Goal: Task Accomplishment & Management: Use online tool/utility

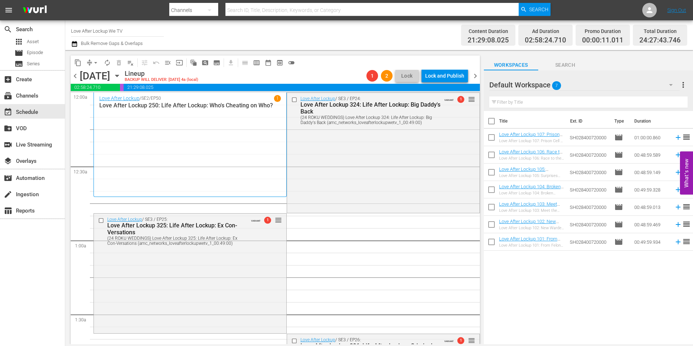
click at [74, 77] on span "chevron_left" at bounding box center [75, 75] width 9 height 9
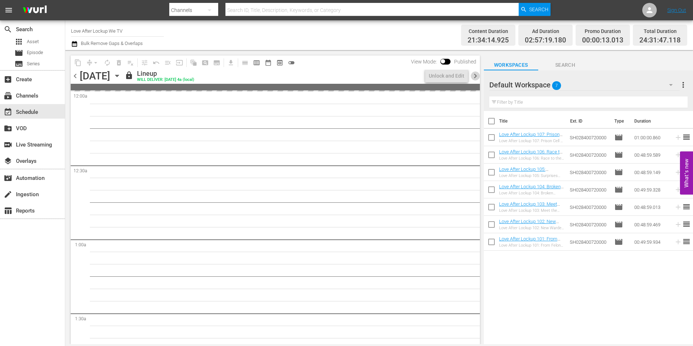
click at [475, 74] on span "chevron_right" at bounding box center [475, 75] width 9 height 9
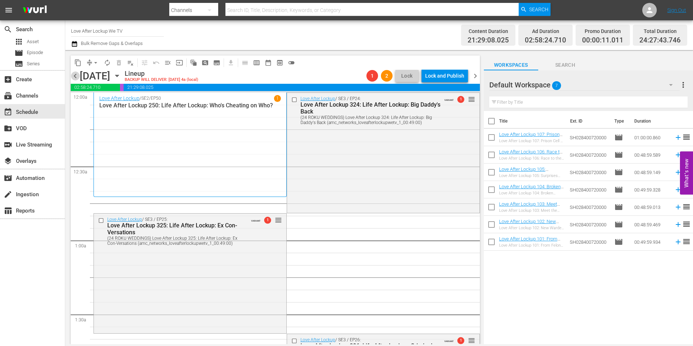
drag, startPoint x: 77, startPoint y: 77, endPoint x: 91, endPoint y: 119, distance: 44.1
click at [77, 77] on span "chevron_left" at bounding box center [75, 75] width 9 height 9
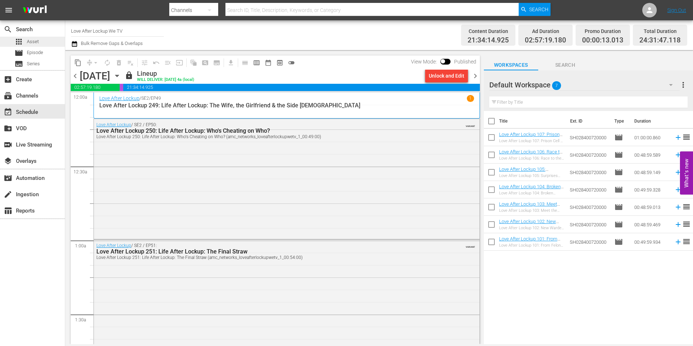
click at [40, 40] on div "apps Asset" at bounding box center [32, 42] width 65 height 10
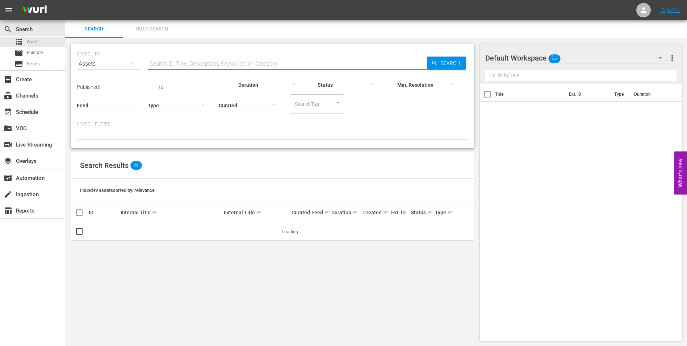
click at [223, 59] on input "text" at bounding box center [287, 63] width 279 height 17
paste input "146785283"
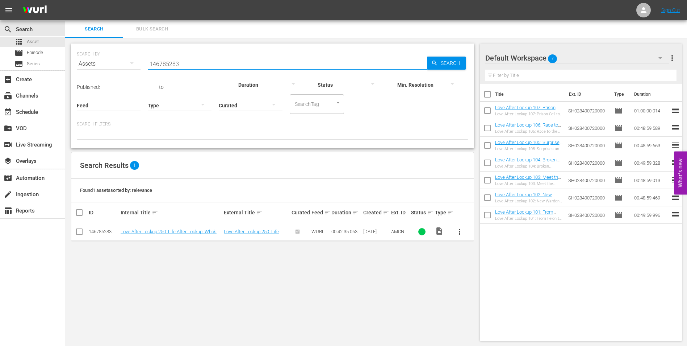
type input "146785283"
click at [211, 229] on link "Love After Lockup 250: Life After Lockup: Who's Cheating on Who?" at bounding box center [169, 234] width 96 height 11
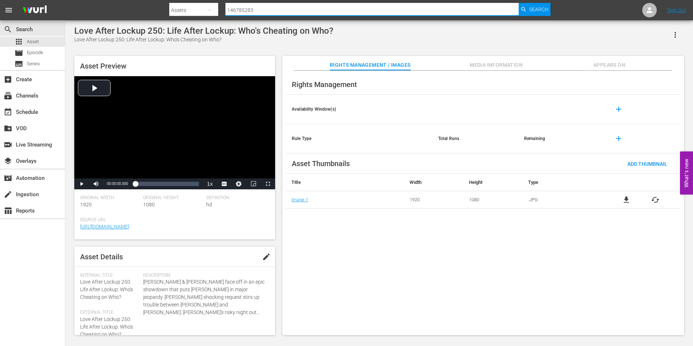
drag, startPoint x: 252, startPoint y: 10, endPoint x: 218, endPoint y: 5, distance: 34.8
click at [218, 5] on div "Search By Assets Search ID, Title, Description, Keywords, or Category 146785283…" at bounding box center [359, 9] width 381 height 17
paste input "146785283"
type input "146785283"
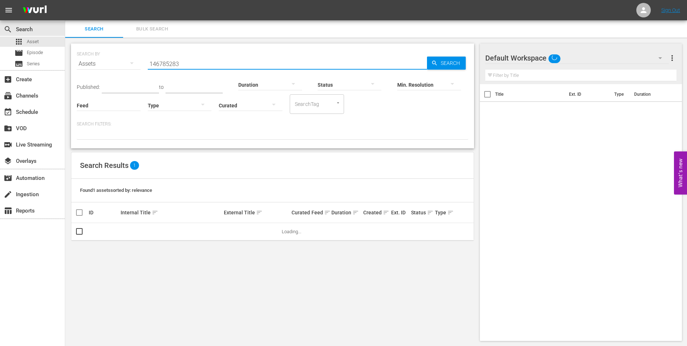
drag, startPoint x: 187, startPoint y: 65, endPoint x: 142, endPoint y: 62, distance: 45.0
click at [142, 62] on div "SEARCH BY Search By Assets Search ID, Title, Description, Keywords, or Category…" at bounding box center [273, 59] width 392 height 26
paste input "146785283"
type input "146785283"
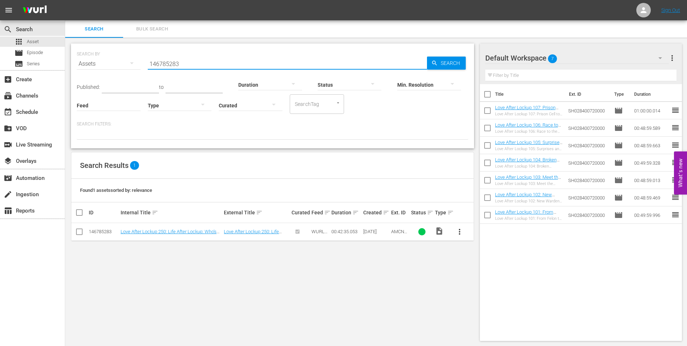
drag, startPoint x: 194, startPoint y: 59, endPoint x: 136, endPoint y: 55, distance: 58.2
click at [136, 55] on div "SEARCH BY Search By Assets Search ID, Title, Description, Keywords, or Category…" at bounding box center [273, 59] width 392 height 26
type input "V"
paste input "182971606"
type input "182971606"
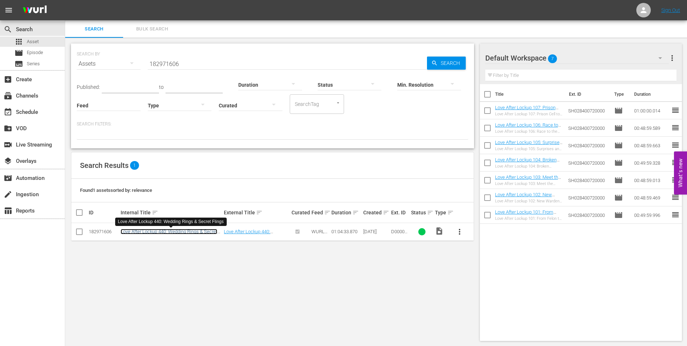
click at [191, 230] on link "Love After Lockup 440: Wedding Rings & Secret Flings" at bounding box center [169, 234] width 97 height 11
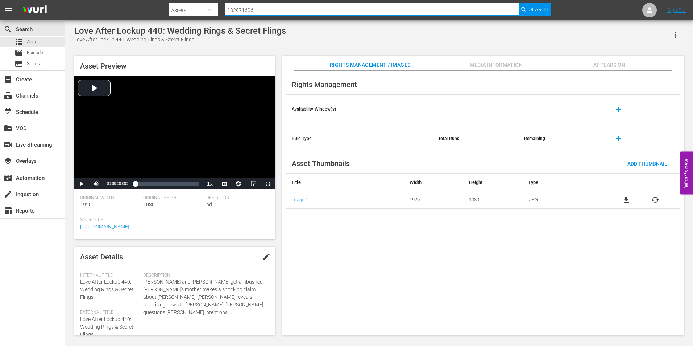
drag, startPoint x: 259, startPoint y: 5, endPoint x: 208, endPoint y: 6, distance: 51.1
click at [208, 6] on div "Search By Assets Search ID, Title, Description, Keywords, or Category 182971606…" at bounding box center [359, 9] width 381 height 17
paste input "146785283"
type input "146785283"
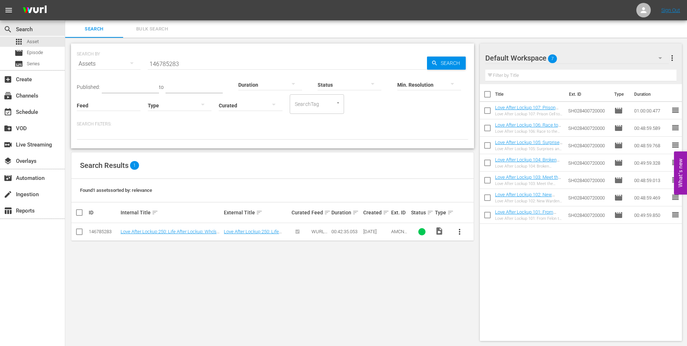
click at [595, 32] on div "Search Bulk Search" at bounding box center [376, 28] width 622 height 17
click at [34, 97] on div "subscriptions Channels" at bounding box center [20, 94] width 41 height 7
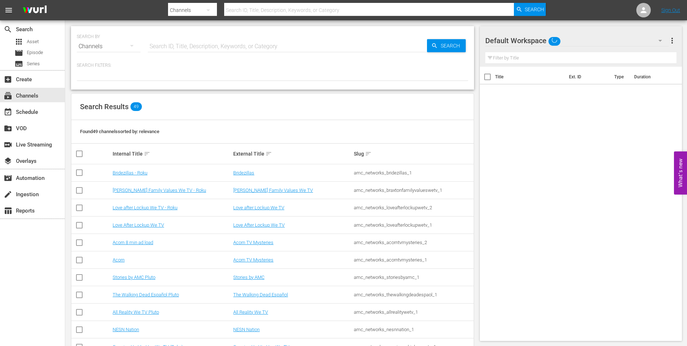
click at [215, 40] on input "text" at bounding box center [287, 46] width 279 height 17
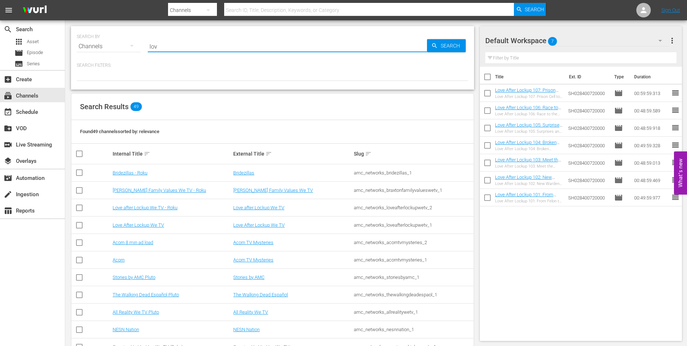
type input "love"
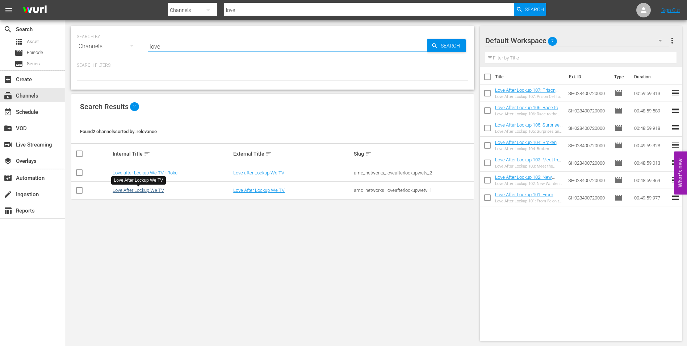
type input "love"
click at [145, 190] on link "Love After Lockup We TV" at bounding box center [138, 189] width 51 height 5
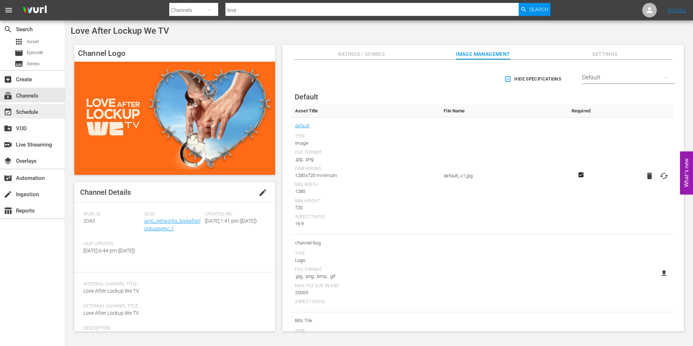
click at [32, 112] on div "event_available Schedule" at bounding box center [20, 111] width 41 height 7
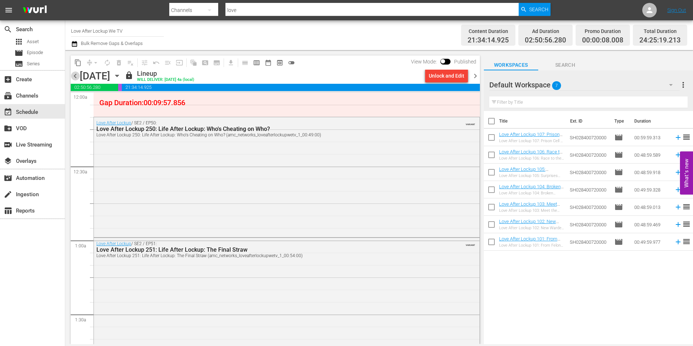
click at [75, 75] on span "chevron_left" at bounding box center [75, 75] width 9 height 9
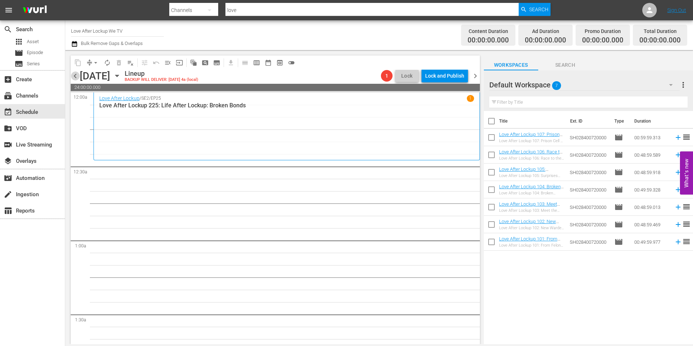
click at [76, 76] on span "chevron_left" at bounding box center [75, 75] width 9 height 9
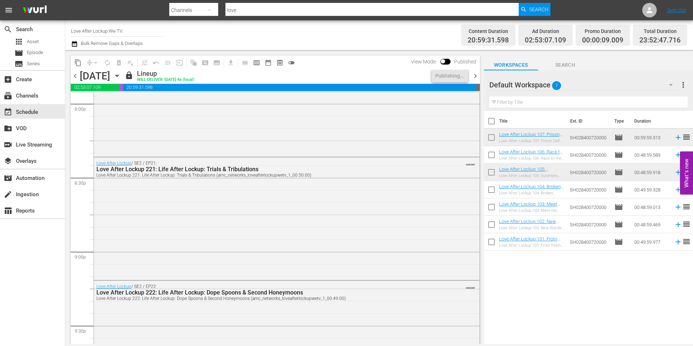
scroll to position [3365, 0]
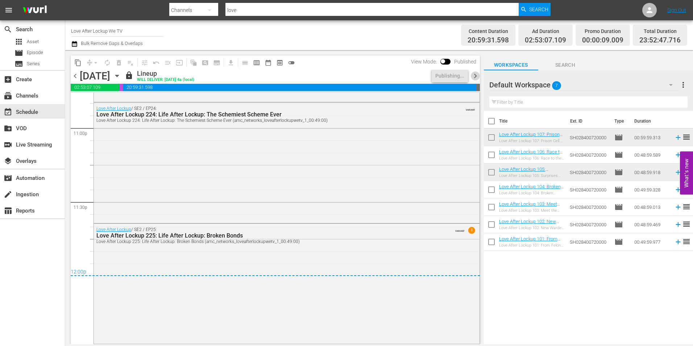
click at [473, 72] on span "chevron_right" at bounding box center [475, 75] width 9 height 9
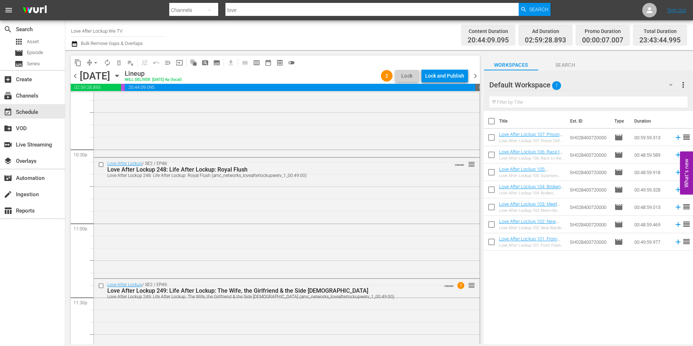
scroll to position [3325, 0]
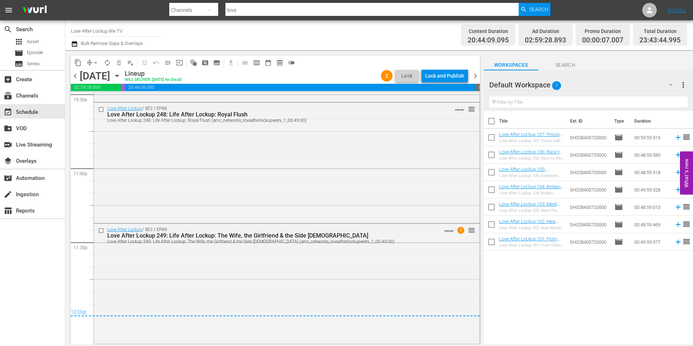
click at [477, 75] on span "chevron_right" at bounding box center [475, 75] width 9 height 9
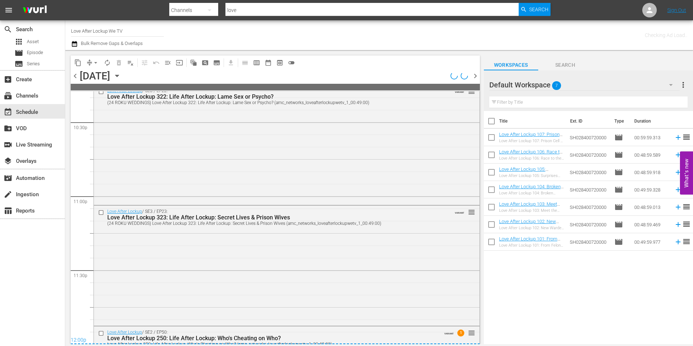
scroll to position [3325, 0]
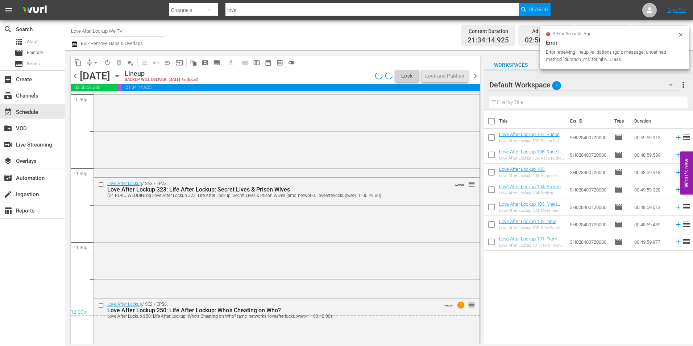
click at [133, 44] on span "Bulk Remove Gaps & Overlaps" at bounding box center [111, 43] width 63 height 5
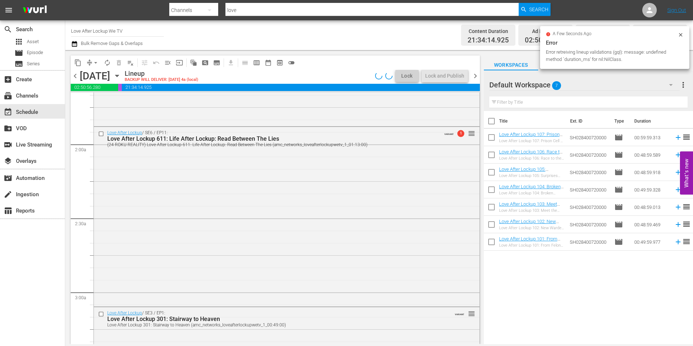
scroll to position [0, 0]
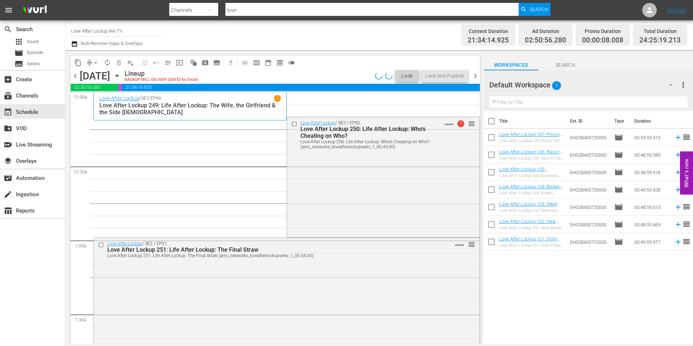
click at [111, 45] on span "Bulk Remove Gaps & Overlaps" at bounding box center [111, 43] width 63 height 5
click at [130, 45] on span "Bulk Remove Gaps & Overlaps" at bounding box center [111, 43] width 63 height 5
click at [142, 42] on span "Bulk Remove Gaps & Overlaps" at bounding box center [111, 43] width 63 height 5
click at [137, 44] on span "Bulk Remove Gaps & Overlaps" at bounding box center [111, 43] width 63 height 5
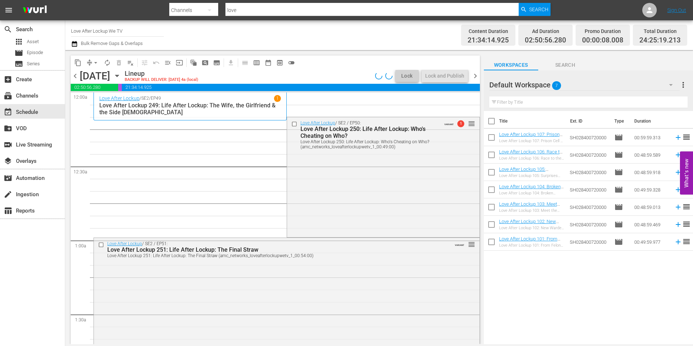
click at [178, 42] on div "Channel Title Love After Lockup We TV Bulk Remove Gaps & Overlaps" at bounding box center [239, 35] width 336 height 26
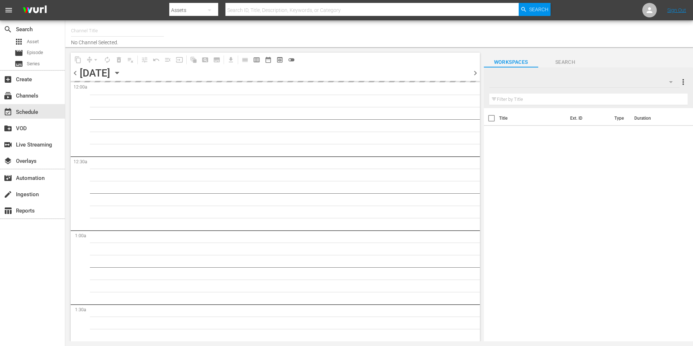
type input "Love After Lockup We TV (2043)"
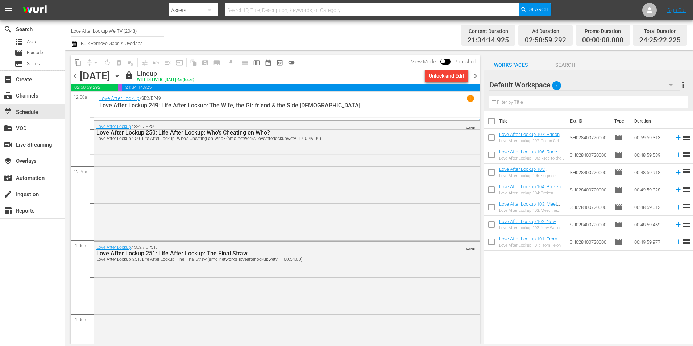
click at [474, 74] on span "chevron_right" at bounding box center [475, 75] width 9 height 9
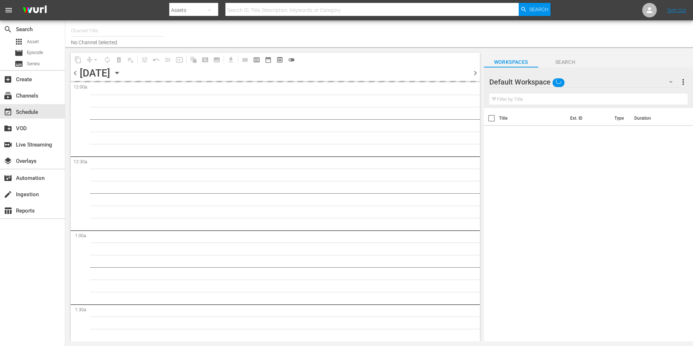
type input "Love After Lockup We TV (2043)"
